Goal: Task Accomplishment & Management: Use online tool/utility

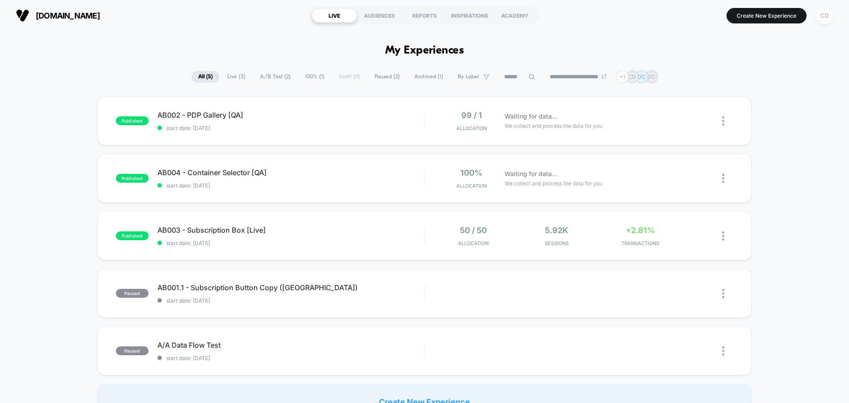
click at [821, 18] on div "CD" at bounding box center [824, 15] width 17 height 17
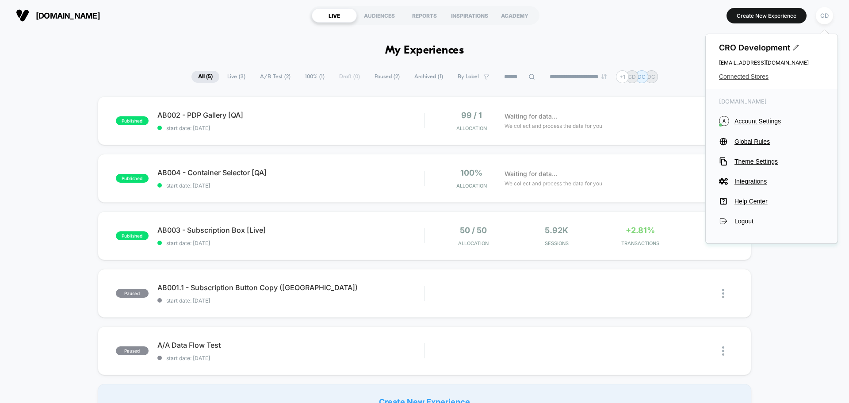
click at [757, 76] on span "Connected Stores" at bounding box center [771, 76] width 105 height 7
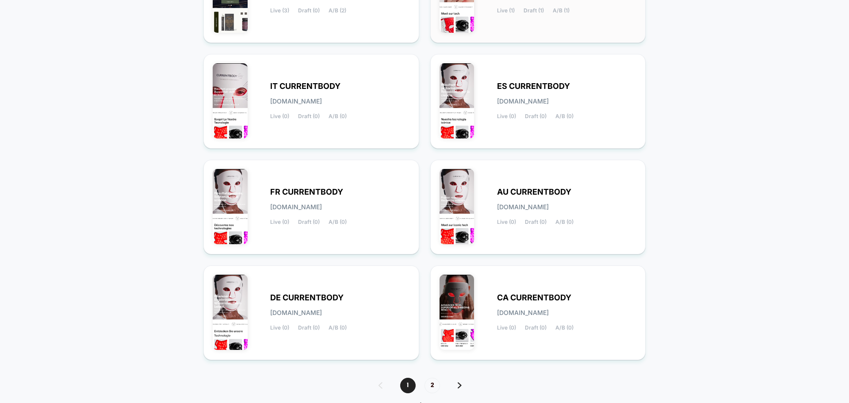
scroll to position [305, 0]
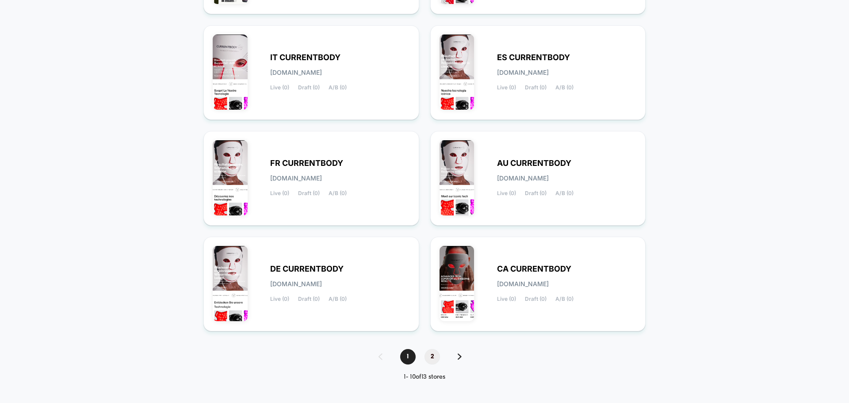
click at [431, 354] on span "2" at bounding box center [431, 356] width 15 height 15
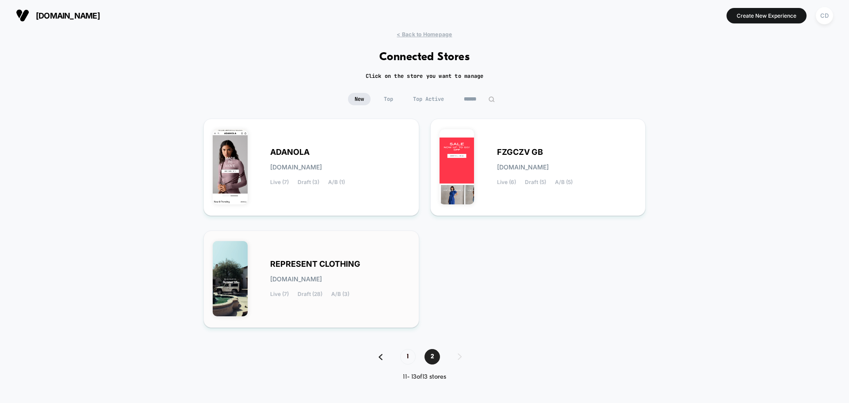
click at [371, 255] on div "REPRESENT CLOTHING [DOMAIN_NAME] Live (7) Draft (28) A/B (3)" at bounding box center [311, 279] width 197 height 79
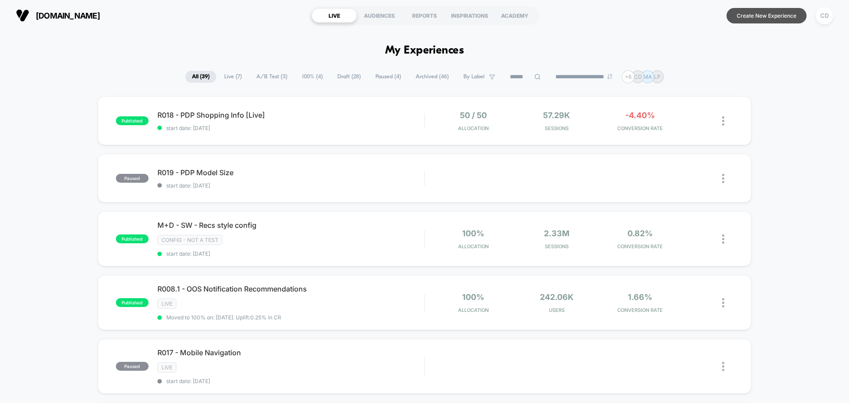
click at [765, 13] on button "Create New Experience" at bounding box center [766, 15] width 80 height 15
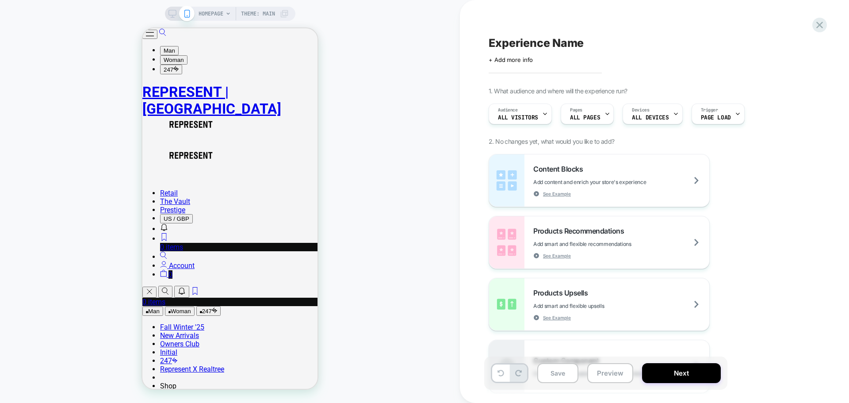
click at [528, 43] on span "Experience Name" at bounding box center [536, 42] width 95 height 13
type textarea "**********"
click at [794, 41] on icon at bounding box center [792, 43] width 11 height 11
click at [529, 117] on span "All Visitors" at bounding box center [518, 118] width 40 height 6
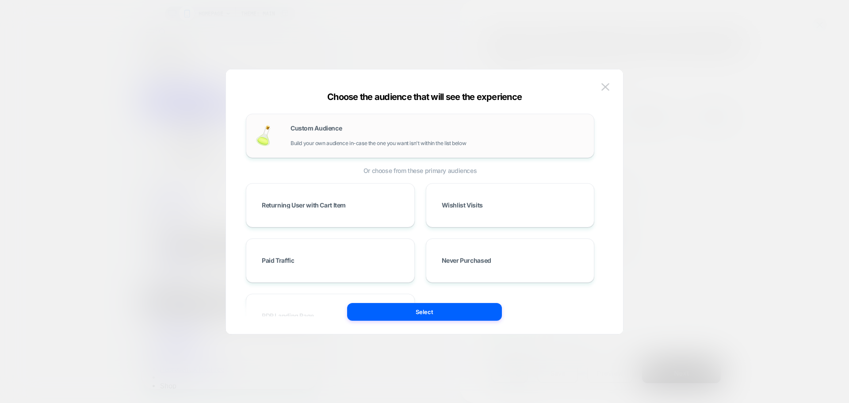
click at [384, 138] on div "Custom Audience Build your own audience in-case the one you want isn't within t…" at bounding box center [438, 135] width 294 height 21
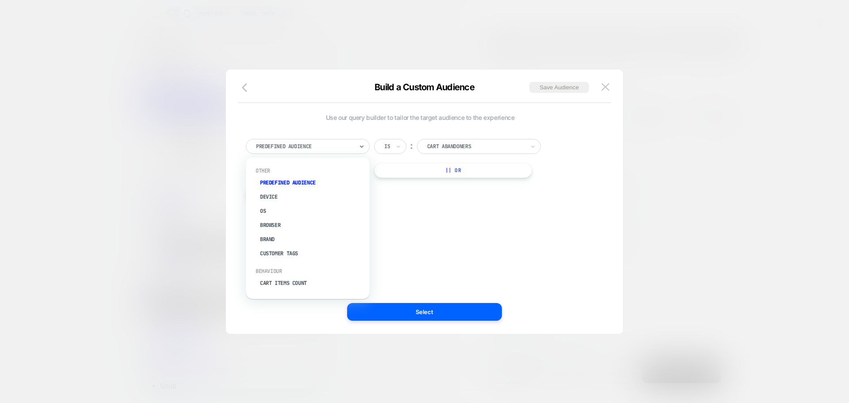
click at [306, 139] on div "Predefined Audience" at bounding box center [308, 146] width 124 height 15
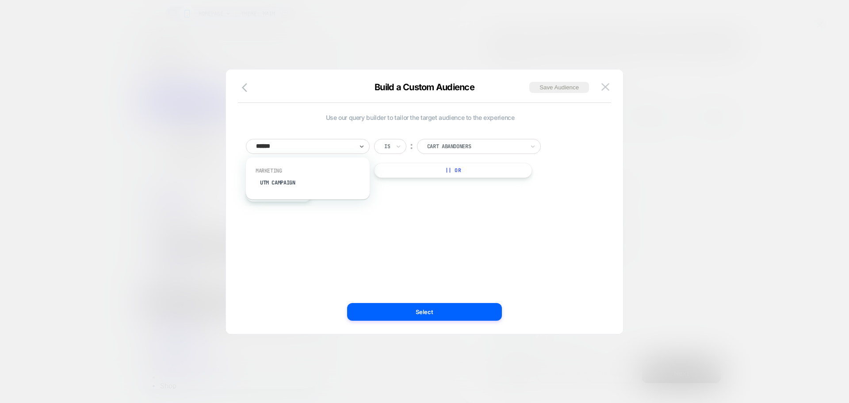
type input "*******"
click at [456, 152] on input at bounding box center [472, 146] width 111 height 15
type input "*********"
click at [549, 182] on div "UTM Campaign Is ︰ ********* In the last * Days || Or" at bounding box center [420, 169] width 348 height 61
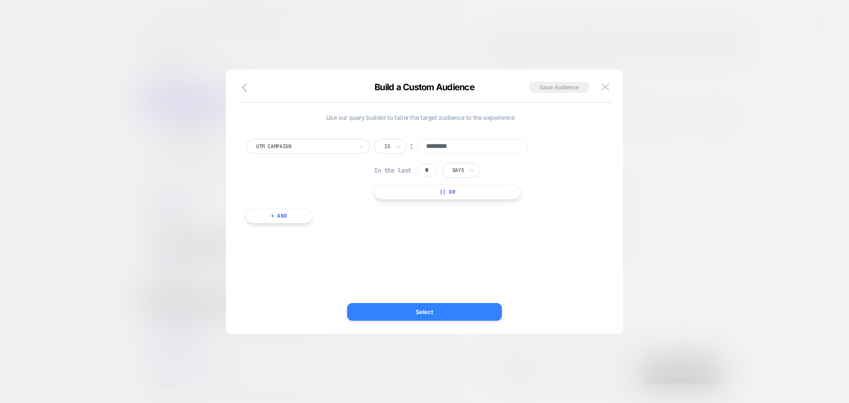
click at [470, 310] on button "Select" at bounding box center [424, 312] width 155 height 18
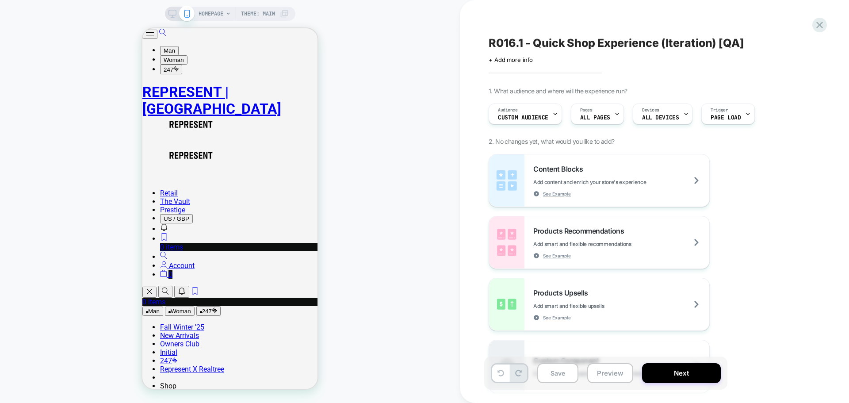
click at [673, 71] on div "R016.1 - Quick Shop Experience (Iteration) [QA] Click to edit experience detail…" at bounding box center [650, 201] width 332 height 385
click at [373, 121] on div "HOMEPAGE Theme: MAIN" at bounding box center [230, 201] width 460 height 385
click at [364, 155] on div "HOMEPAGE Theme: MAIN" at bounding box center [230, 201] width 460 height 385
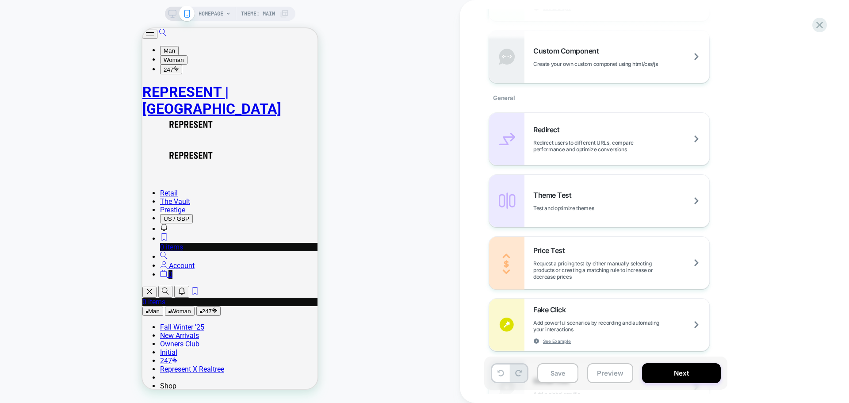
scroll to position [516, 0]
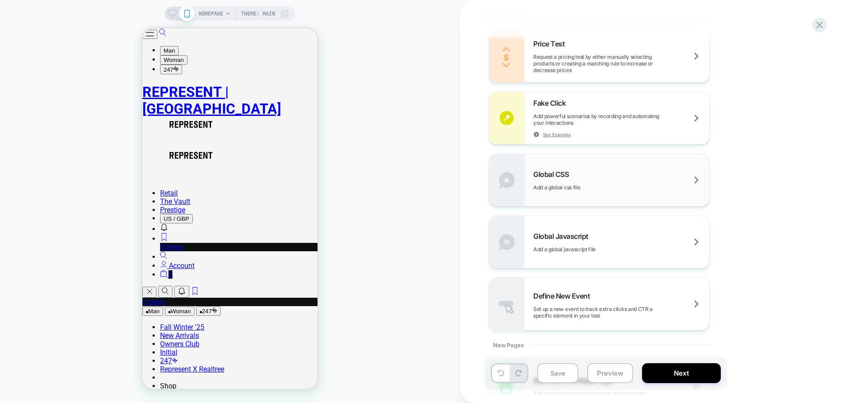
click at [596, 172] on div "Global CSS Add a global css file" at bounding box center [621, 180] width 176 height 21
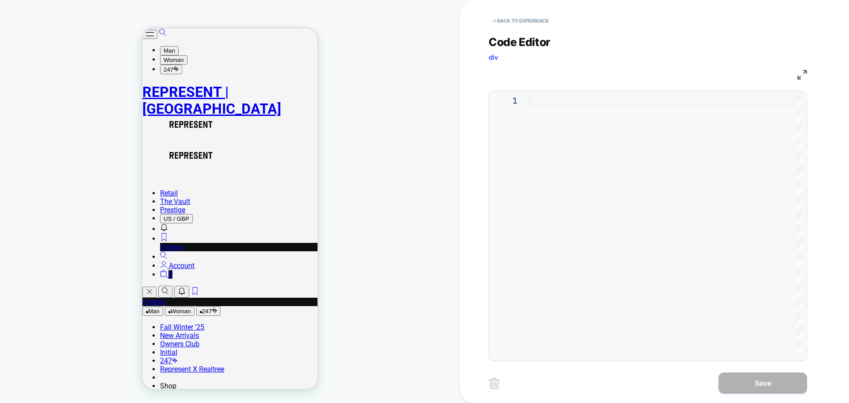
click at [625, 142] on div at bounding box center [665, 226] width 273 height 260
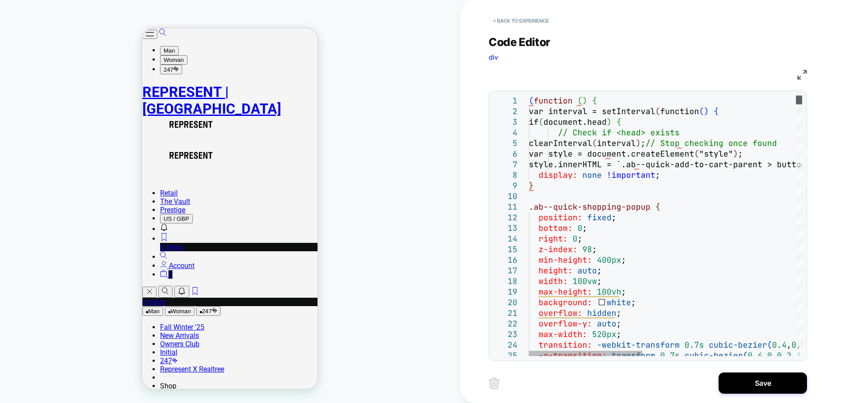
click at [796, 96] on div at bounding box center [799, 100] width 6 height 9
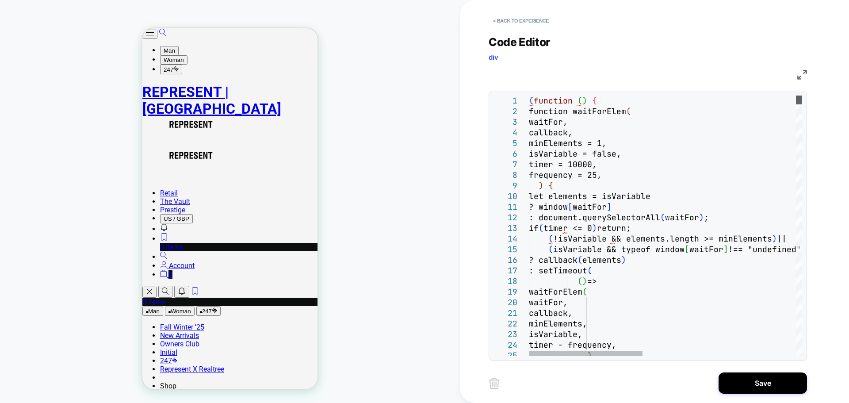
click at [800, 96] on div at bounding box center [799, 100] width 6 height 9
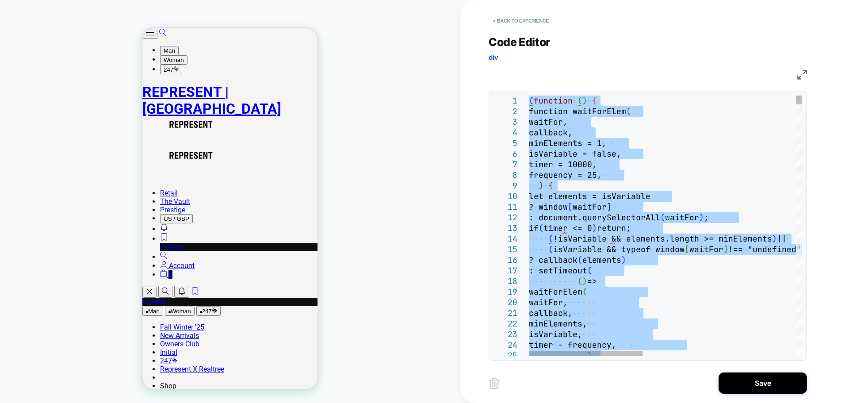
type textarea "**********"
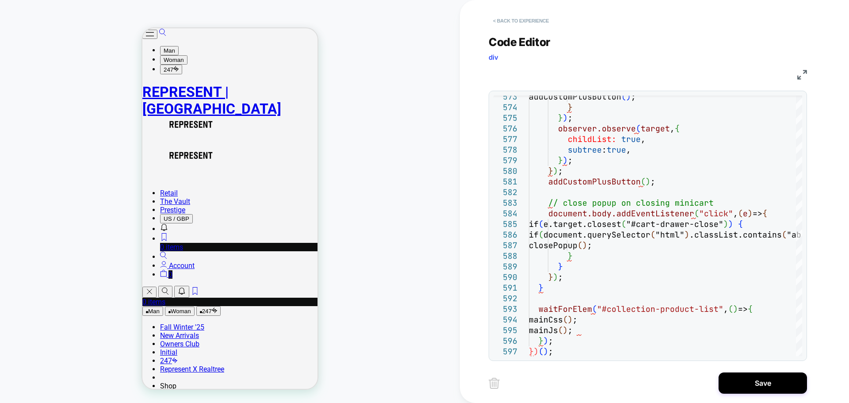
click at [516, 21] on button "< Back to experience" at bounding box center [521, 21] width 65 height 14
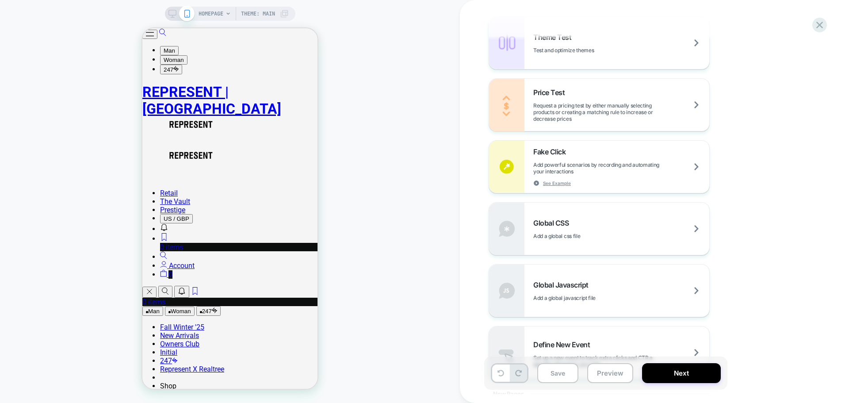
scroll to position [468, 0]
click at [589, 281] on span "Global Javascript" at bounding box center [563, 284] width 60 height 9
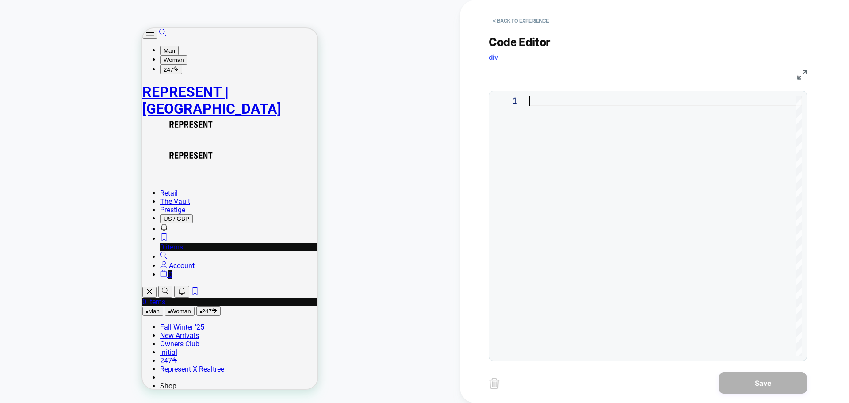
click at [577, 169] on div at bounding box center [665, 226] width 273 height 260
type textarea "**********"
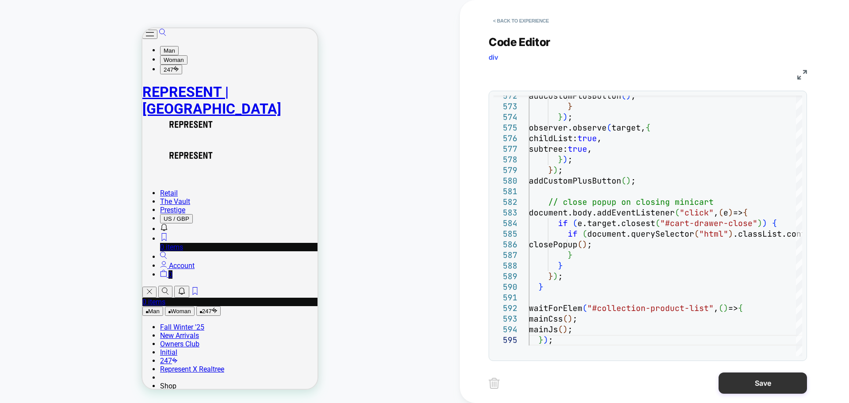
click at [738, 378] on button "Save" at bounding box center [763, 382] width 88 height 21
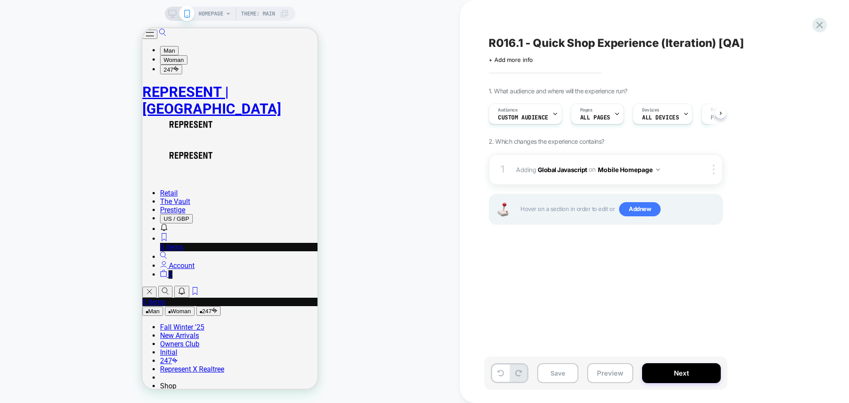
scroll to position [0, 0]
click at [635, 212] on span "Add new" at bounding box center [640, 209] width 42 height 14
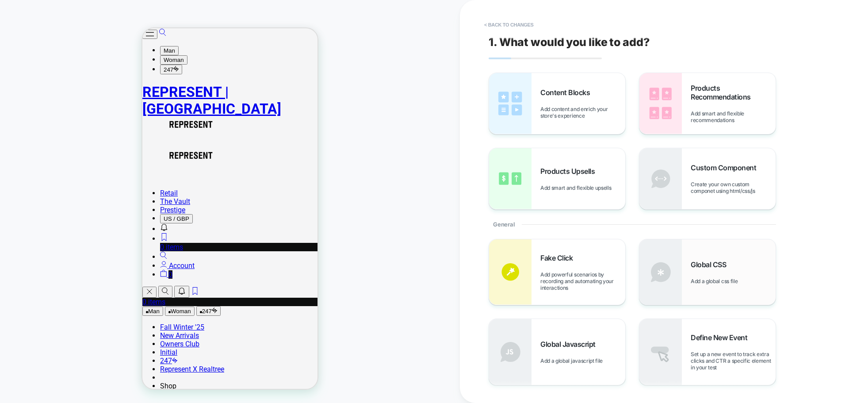
click at [709, 256] on div "Global CSS Add a global css file" at bounding box center [707, 271] width 136 height 65
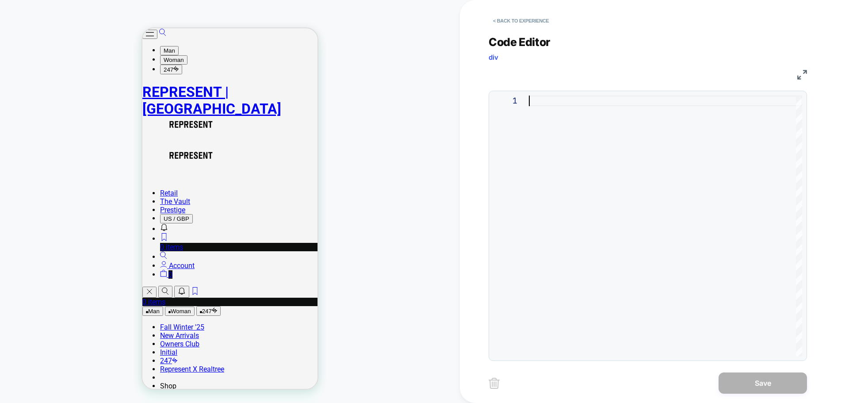
click at [529, 242] on div at bounding box center [665, 226] width 273 height 260
type textarea "**********"
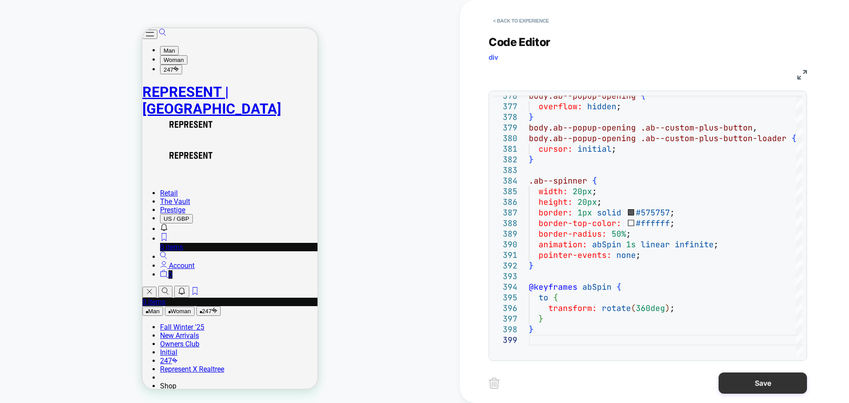
click at [767, 384] on button "Save" at bounding box center [763, 382] width 88 height 21
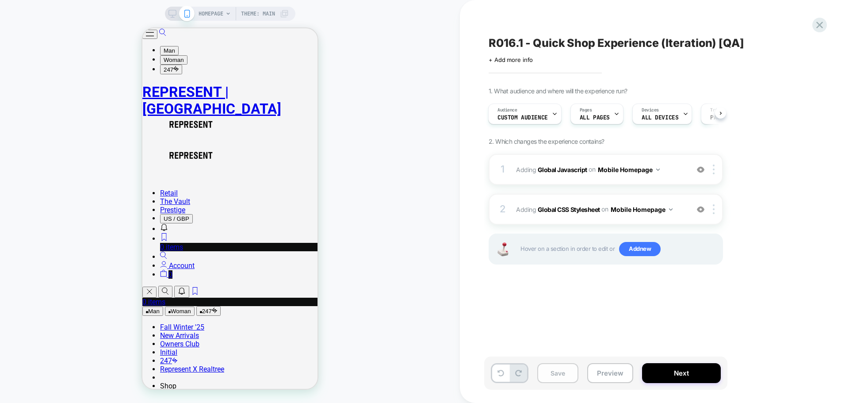
click at [559, 375] on button "Save" at bounding box center [557, 373] width 41 height 20
click at [533, 119] on span "Custom Audience" at bounding box center [522, 118] width 50 height 6
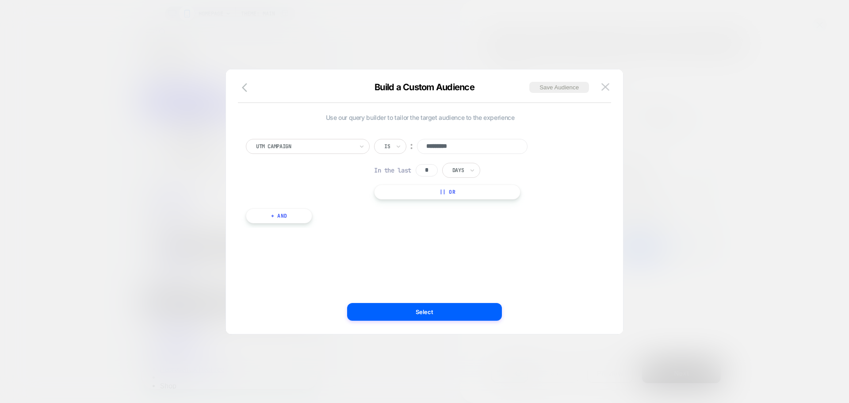
click at [663, 53] on div at bounding box center [424, 201] width 849 height 403
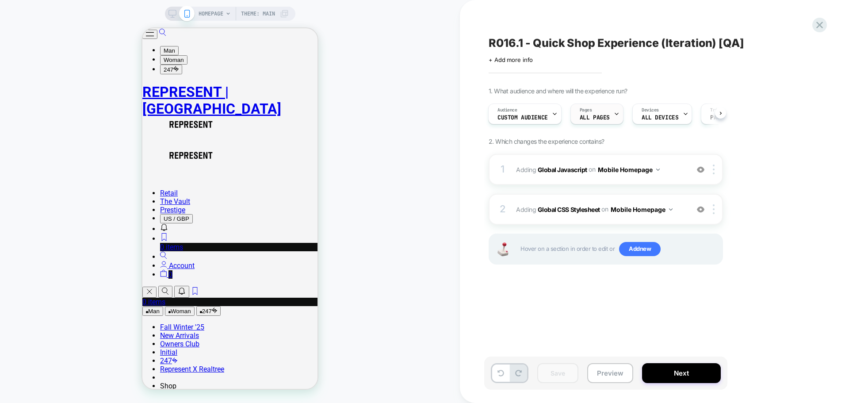
click at [589, 118] on span "ALL PAGES" at bounding box center [595, 118] width 30 height 6
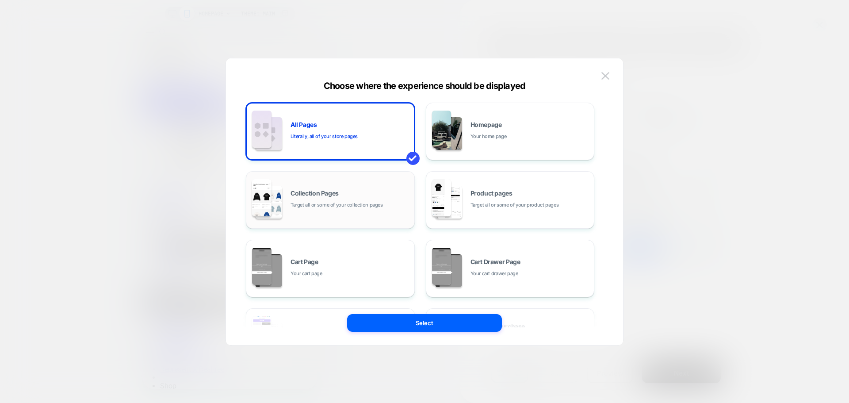
click at [349, 206] on span "Target all or some of your collection pages" at bounding box center [337, 205] width 92 height 8
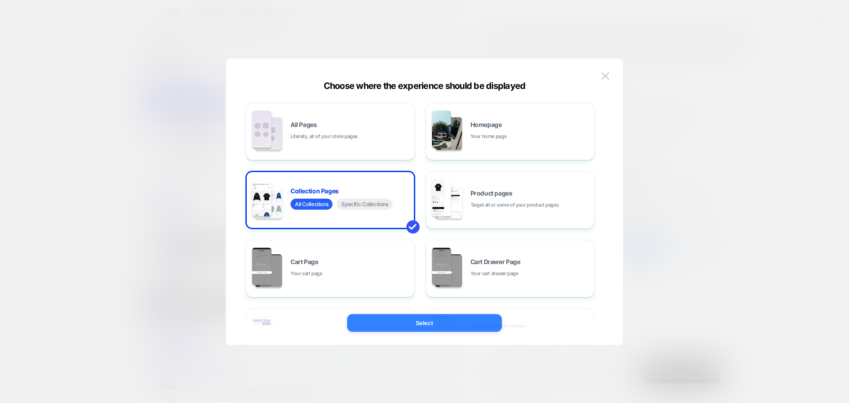
click at [424, 321] on button "Select" at bounding box center [424, 323] width 155 height 18
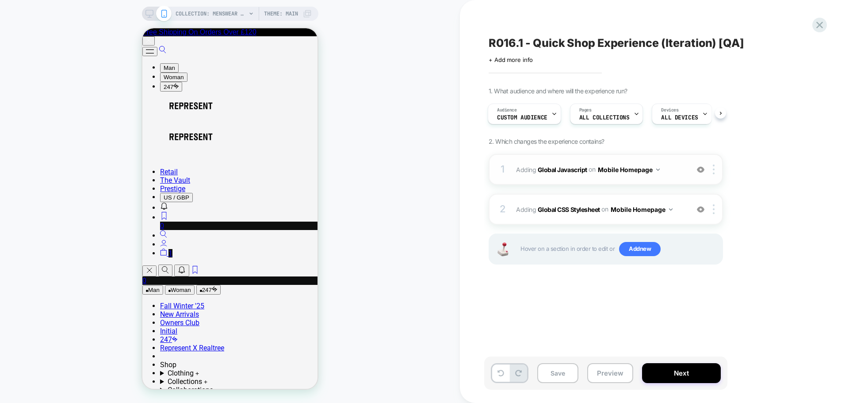
scroll to position [0, 0]
click at [715, 173] on img at bounding box center [714, 169] width 2 height 10
click at [728, 216] on div "Target All Devices" at bounding box center [714, 215] width 79 height 24
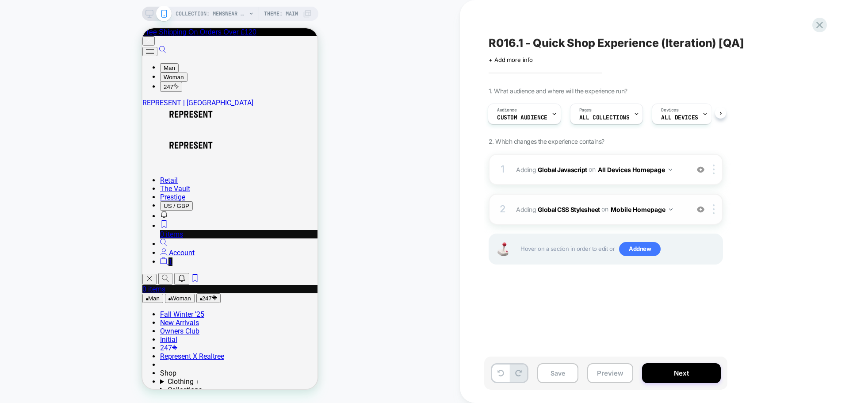
click at [714, 214] on div "2 Adding Global CSS Stylesheet on Mobile Homepage Copy to Desktop Target All De…" at bounding box center [606, 209] width 234 height 31
click at [712, 207] on div at bounding box center [715, 209] width 15 height 10
click at [710, 253] on div "Target All Devices" at bounding box center [714, 255] width 79 height 24
click at [599, 215] on img at bounding box center [598, 216] width 4 height 2
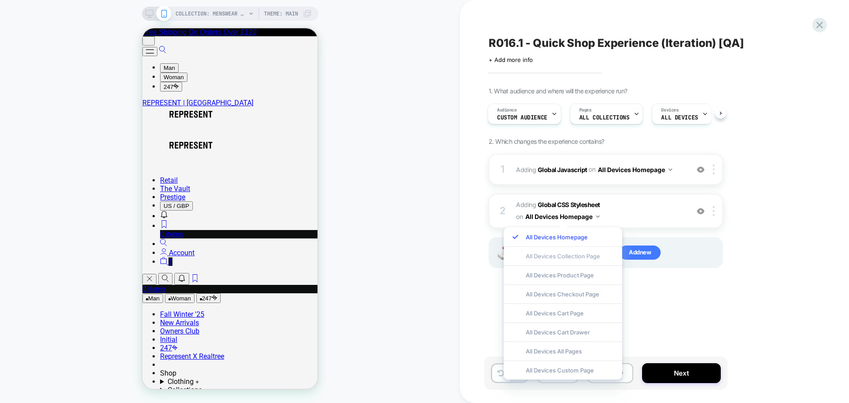
click at [602, 254] on div "All Devices Collection Page" at bounding box center [563, 255] width 119 height 19
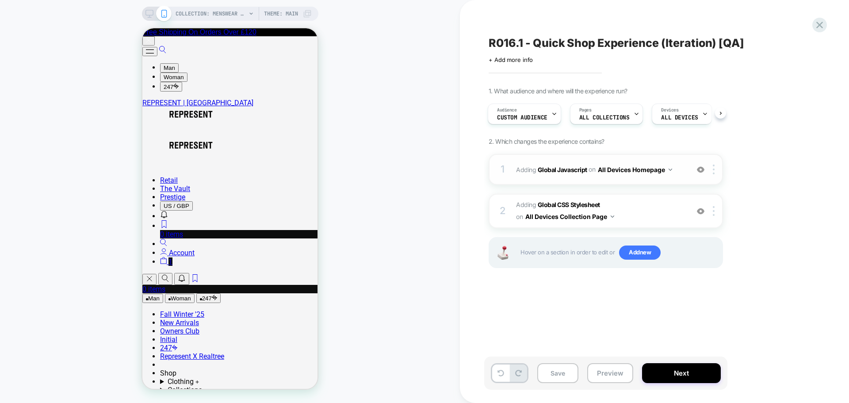
click at [670, 168] on img at bounding box center [671, 169] width 4 height 2
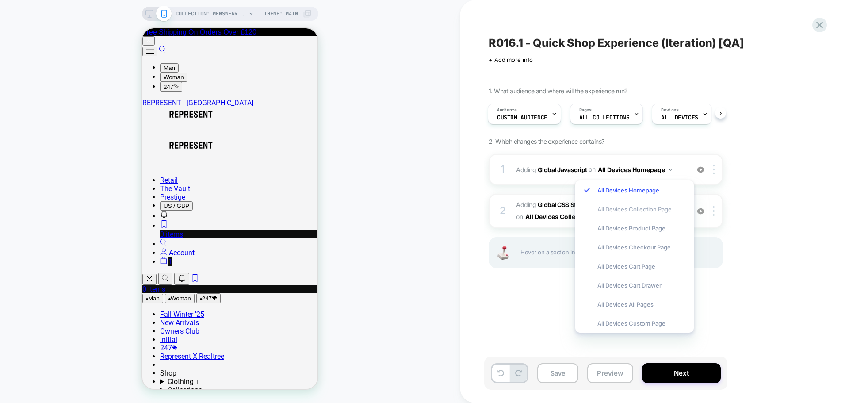
click at [666, 205] on div "All Devices Collection Page" at bounding box center [634, 208] width 119 height 19
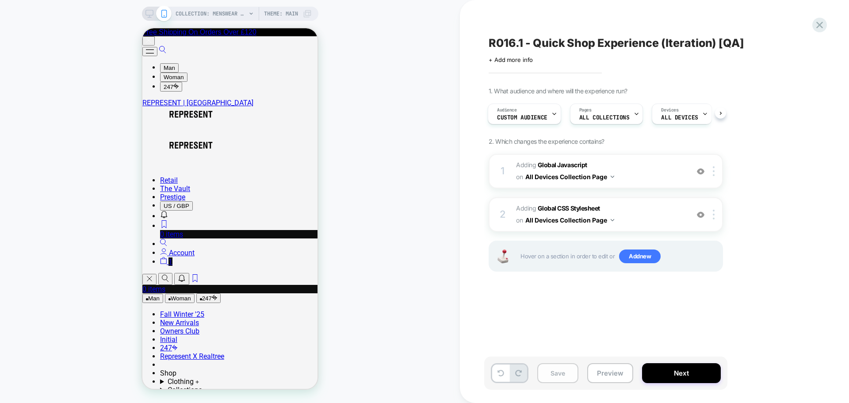
click at [557, 378] on button "Save" at bounding box center [557, 373] width 41 height 20
click at [518, 113] on div "Audience Custom Audience" at bounding box center [522, 114] width 68 height 20
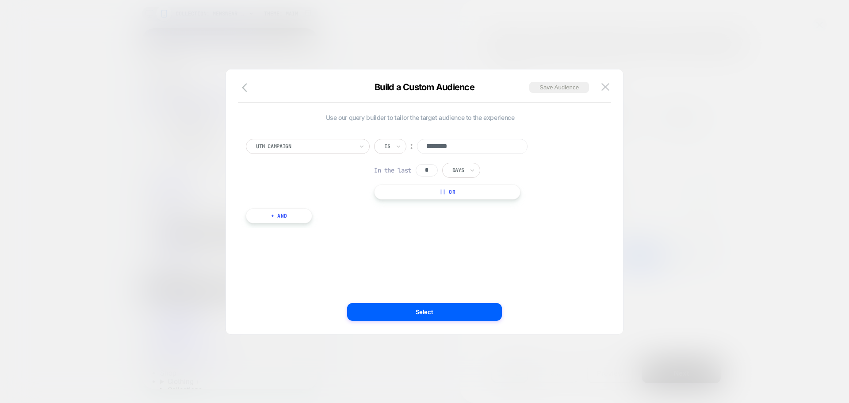
click at [436, 140] on input "*********" at bounding box center [472, 146] width 111 height 15
click at [418, 315] on button "Select" at bounding box center [424, 312] width 155 height 18
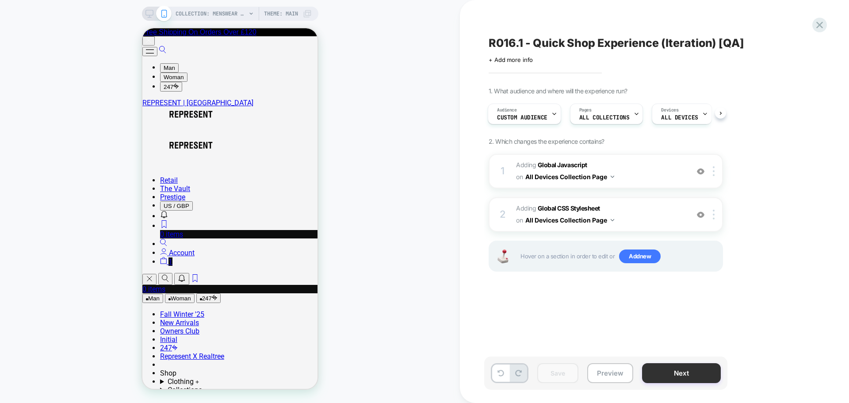
click at [691, 369] on button "Next" at bounding box center [681, 373] width 79 height 20
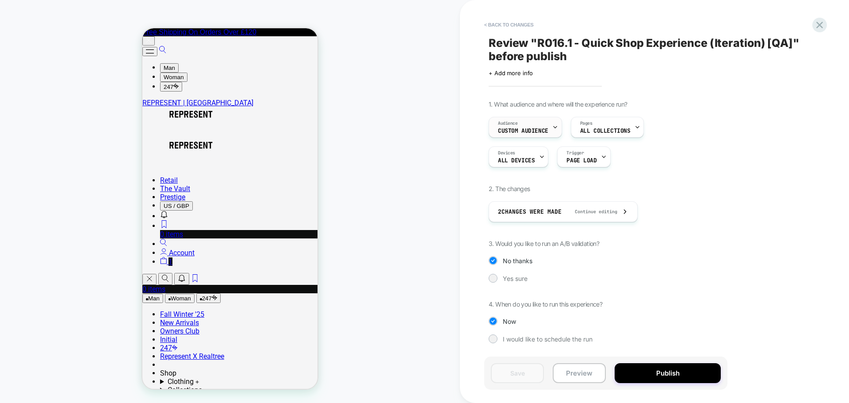
click at [539, 125] on div "Audience Custom Audience" at bounding box center [523, 127] width 68 height 20
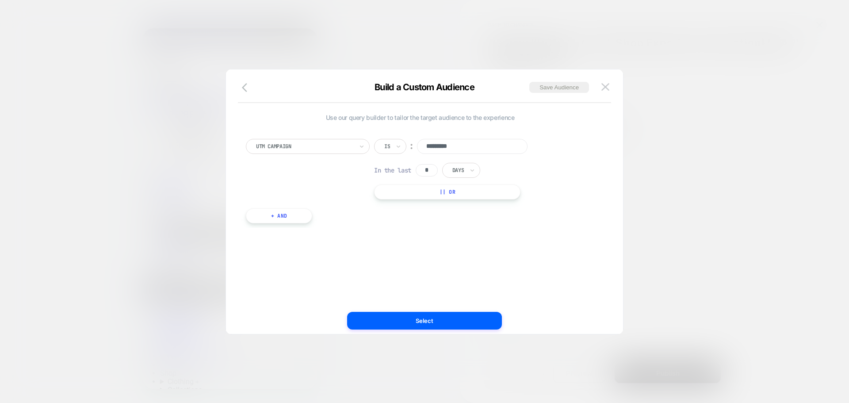
click at [685, 168] on div at bounding box center [424, 201] width 849 height 403
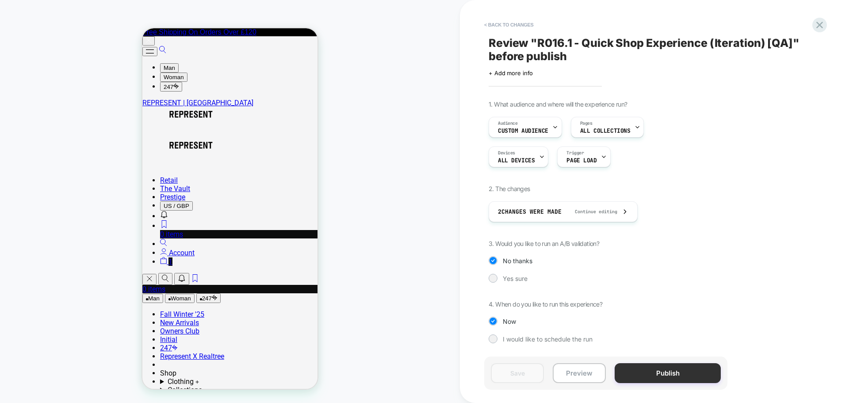
click at [671, 374] on button "Publish" at bounding box center [668, 373] width 106 height 20
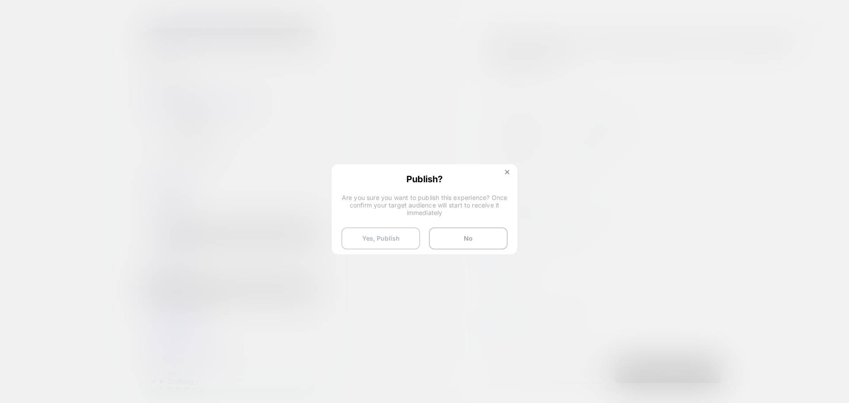
click at [375, 237] on button "Yes, Publish" at bounding box center [380, 238] width 79 height 22
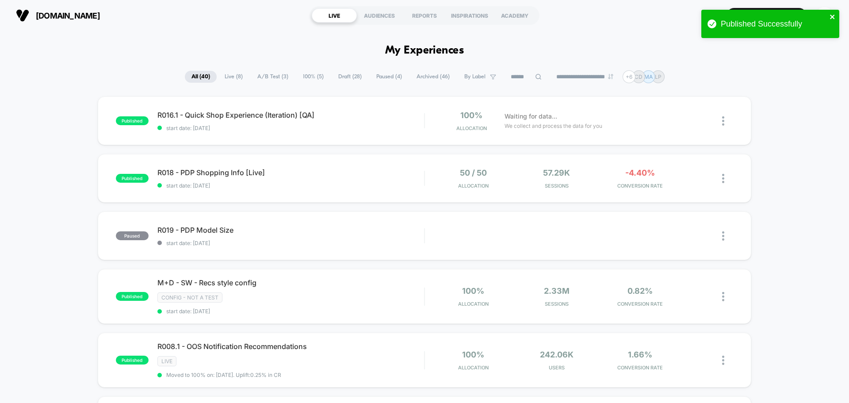
click at [833, 15] on icon "close" at bounding box center [832, 17] width 4 height 4
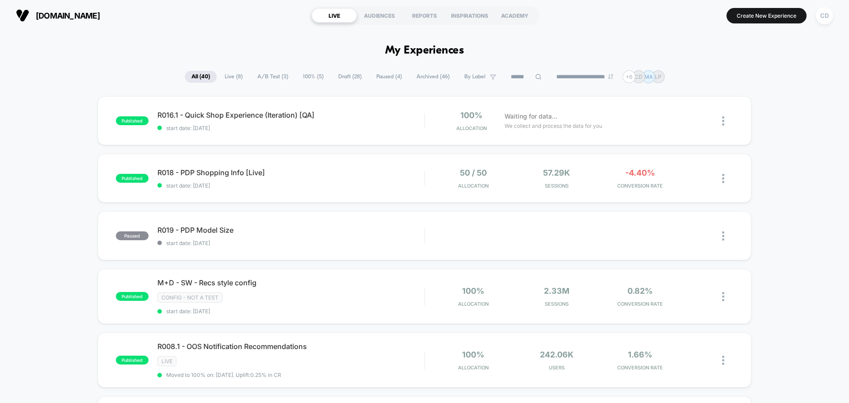
click at [698, 118] on icon at bounding box center [699, 121] width 7 height 7
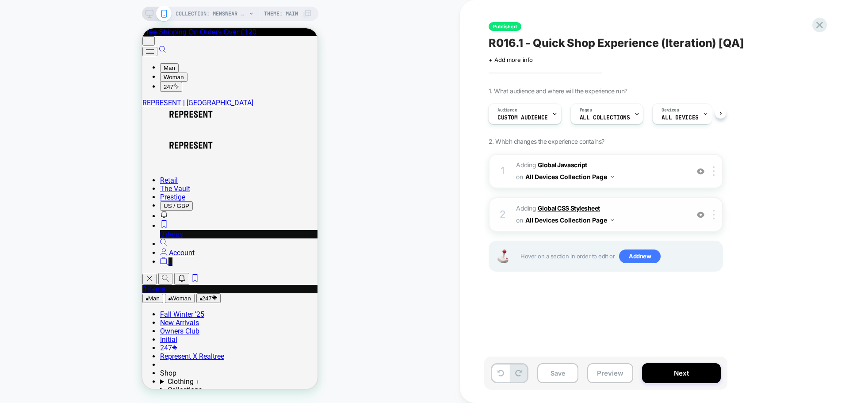
click at [573, 207] on b "Global CSS Stylesheet" at bounding box center [569, 208] width 62 height 8
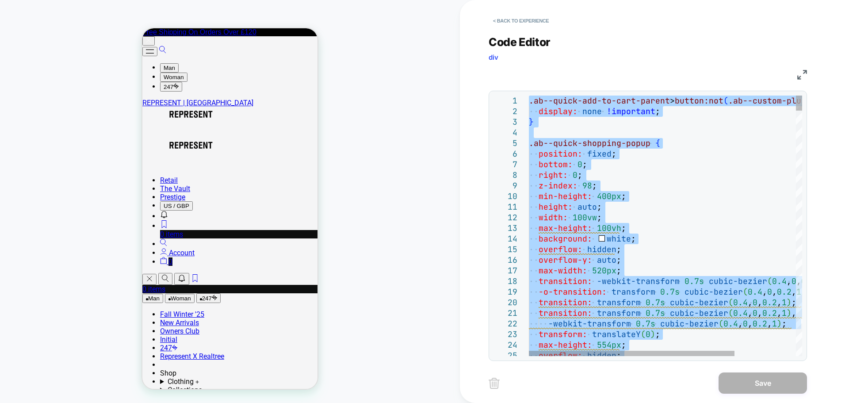
type textarea "**********"
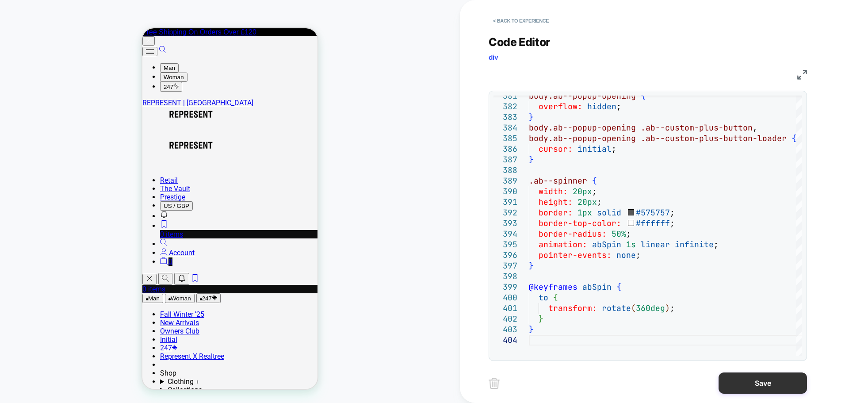
click at [758, 383] on button "Save" at bounding box center [763, 382] width 88 height 21
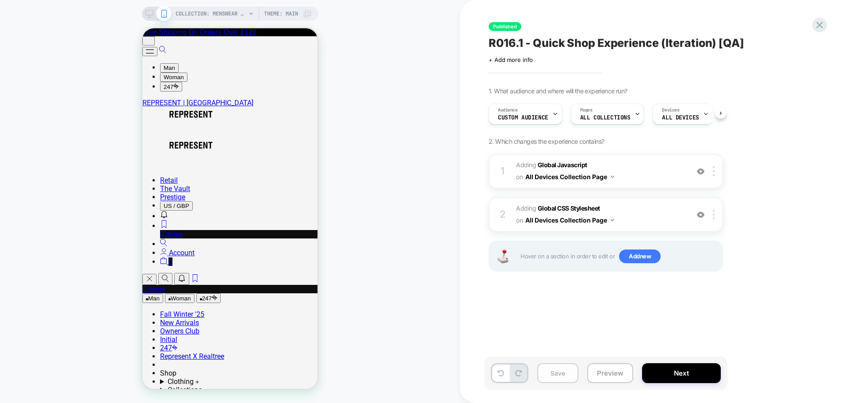
scroll to position [0, 0]
click at [561, 381] on button "Save" at bounding box center [557, 373] width 41 height 20
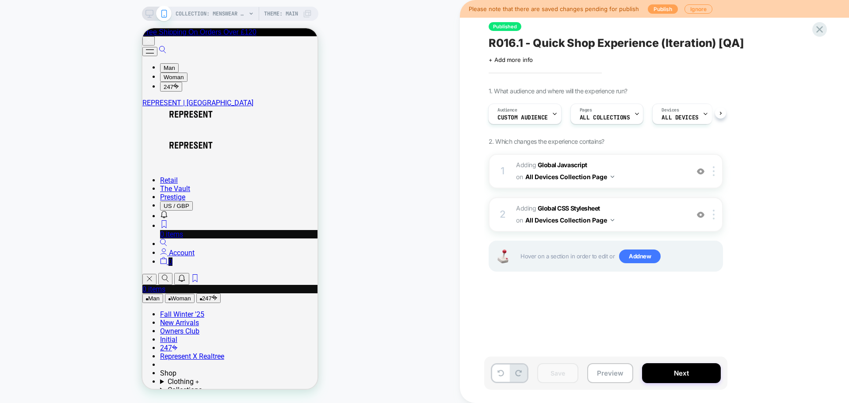
click at [660, 5] on button "Publish" at bounding box center [663, 8] width 30 height 9
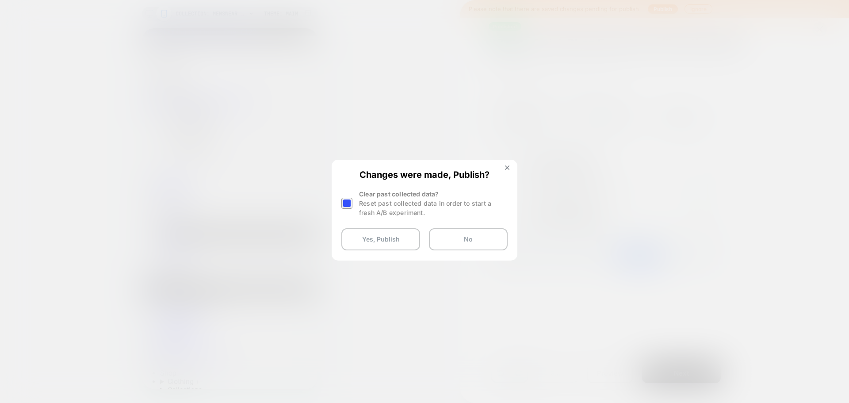
click at [348, 202] on div at bounding box center [346, 203] width 11 height 11
click at [386, 243] on button "Yes, Publish" at bounding box center [380, 239] width 79 height 22
